Goal: Transaction & Acquisition: Purchase product/service

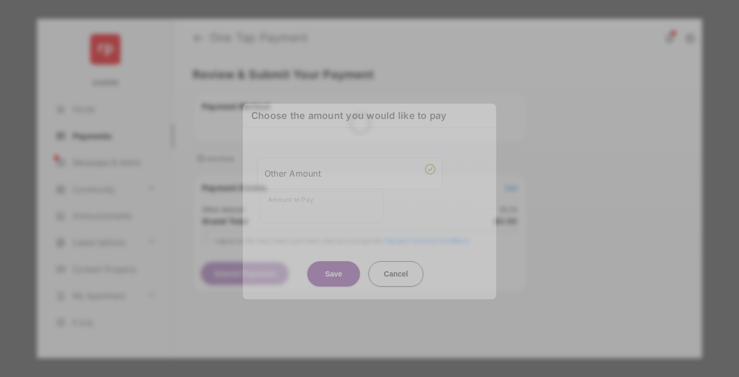
click at [350, 166] on div "Other Amount" at bounding box center [350, 173] width 171 height 18
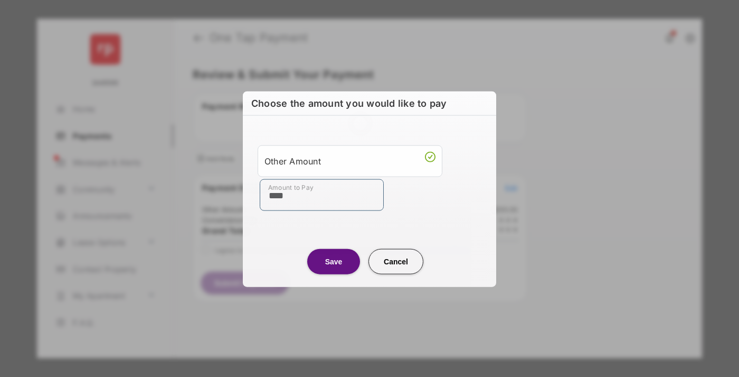
type input "****"
click at [334, 260] on button "Save" at bounding box center [333, 260] width 53 height 25
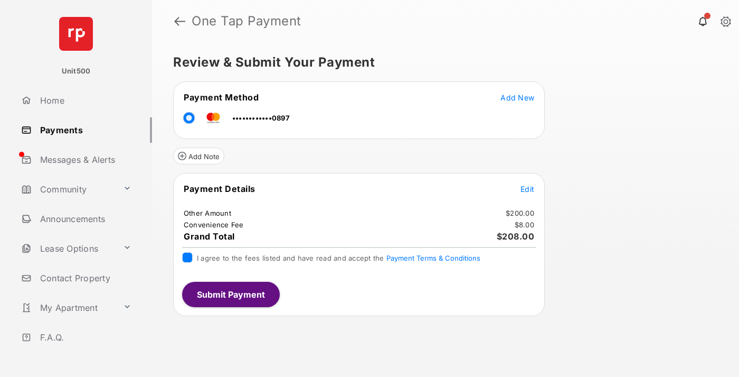
click at [230, 294] on button "Submit Payment" at bounding box center [231, 294] width 98 height 25
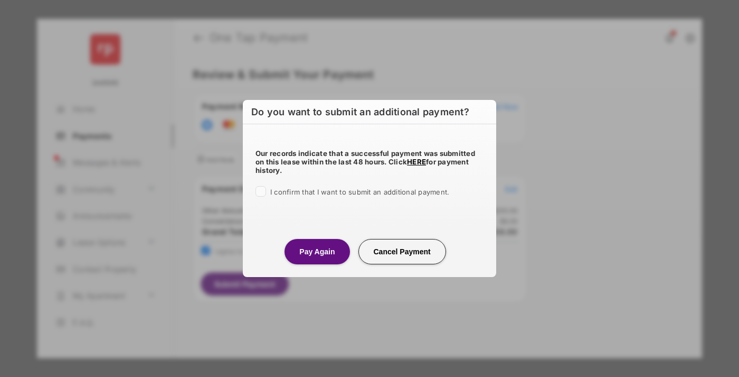
click at [317, 251] on button "Pay Again" at bounding box center [317, 251] width 65 height 25
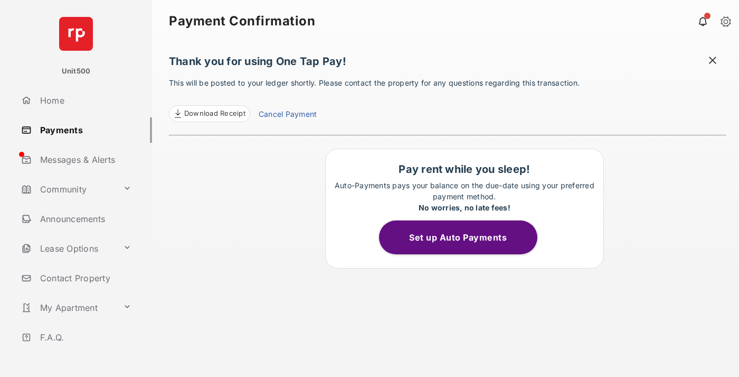
click at [713, 61] on span at bounding box center [713, 61] width 11 height 13
